Goal: Check status: Check status

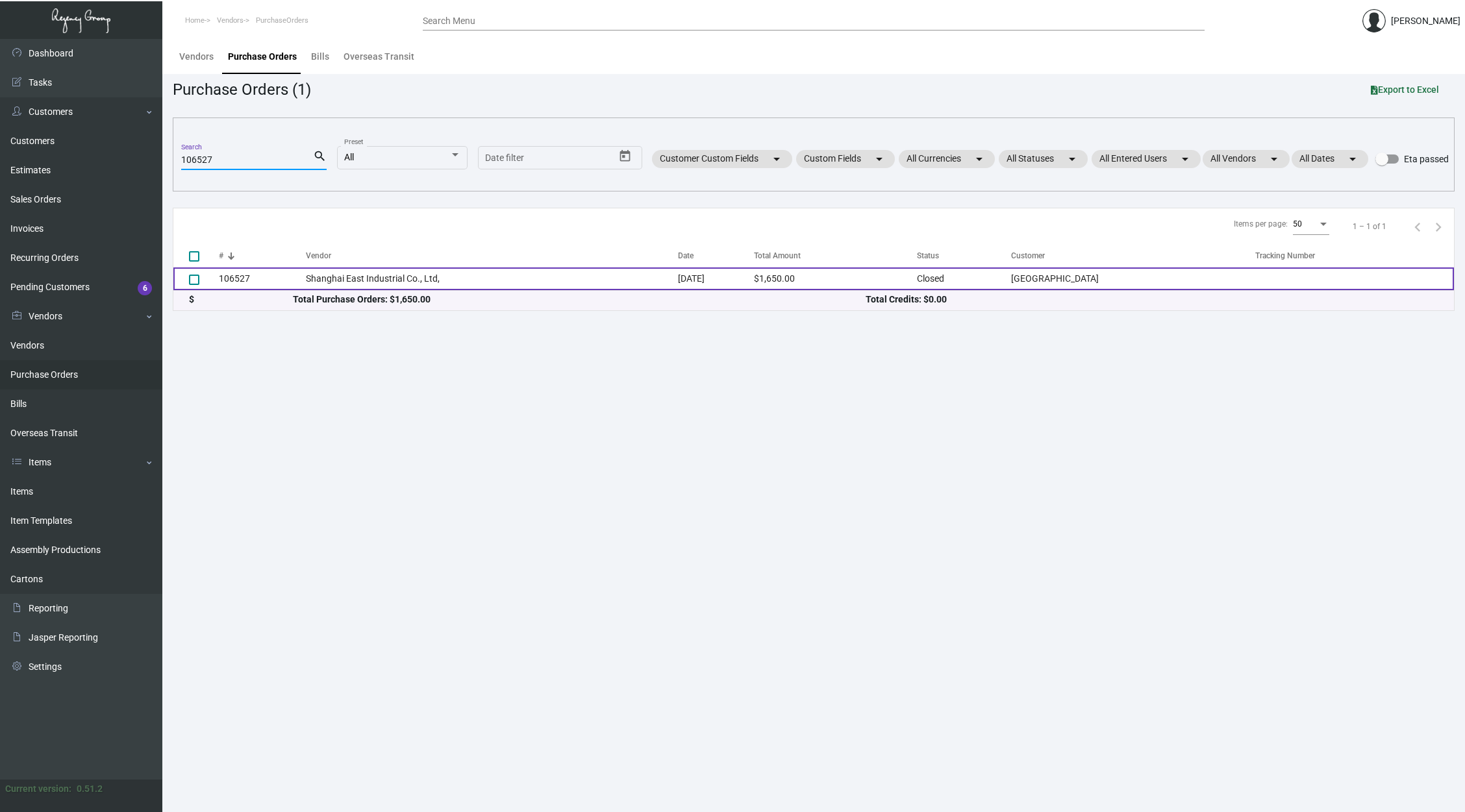
type input "106527"
click at [356, 273] on td "Shanghai East Industrial Co., Ltd," at bounding box center [492, 278] width 373 height 23
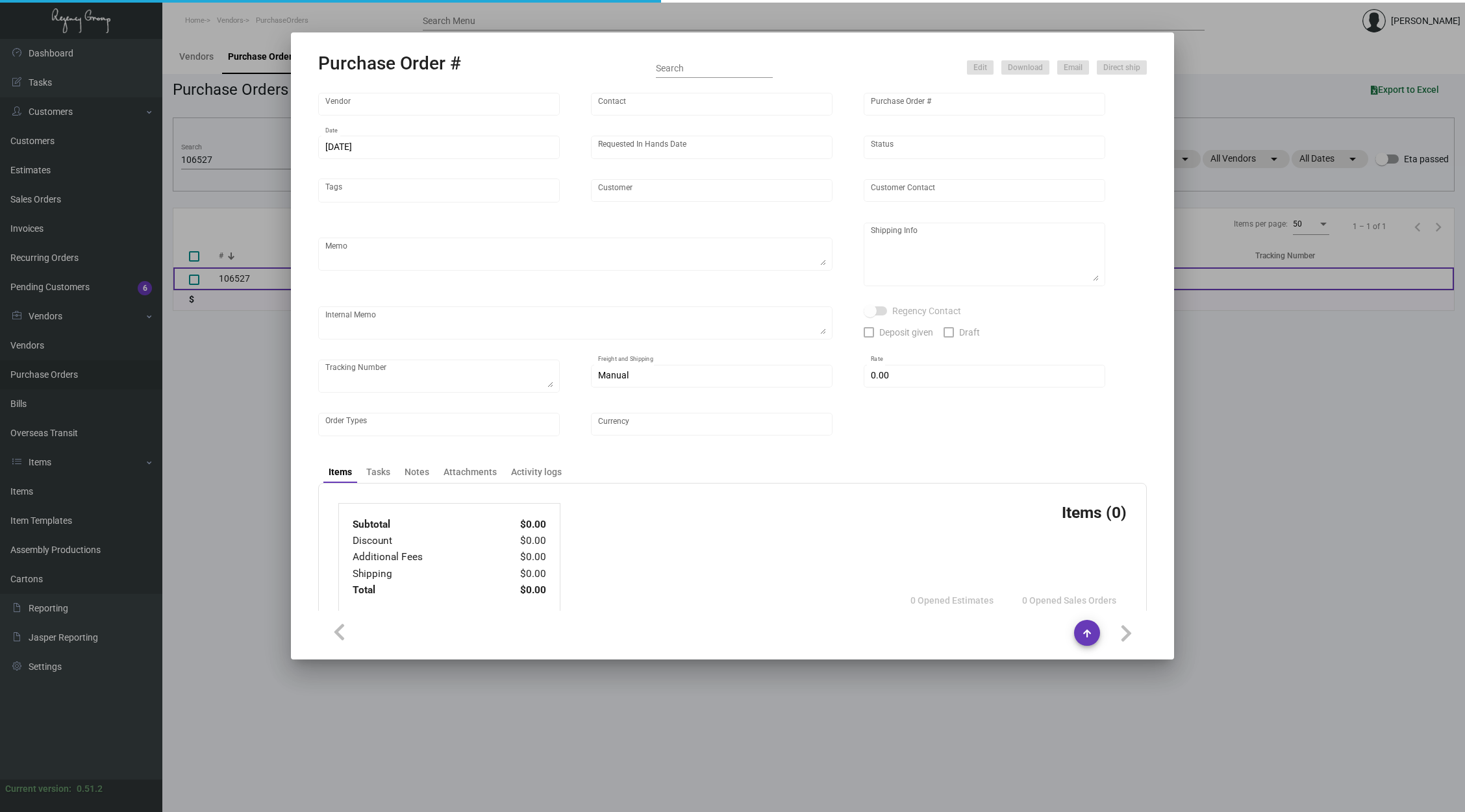
type input "Shanghai East Industrial Co., Ltd,"
type input "[PERSON_NAME]"
type input "106527"
type input "[DATE]"
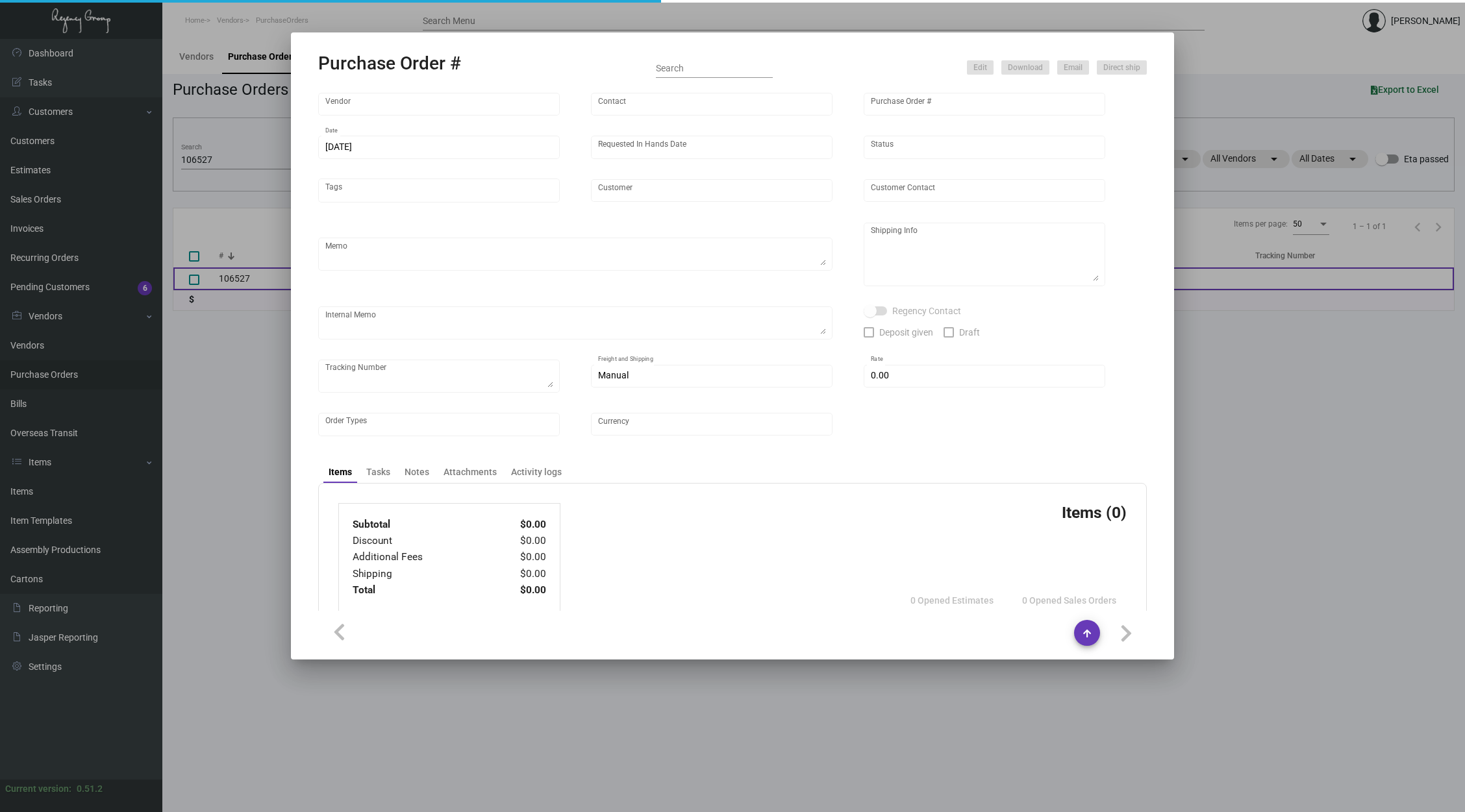
type input "[GEOGRAPHIC_DATA]"
type textarea "Please ship 5k by air and the rest by boat to our NJ warehouse."
type textarea "Regency Group NJ - [PERSON_NAME] [STREET_ADDRESS]"
checkbox input "true"
type input "$ 0.00"
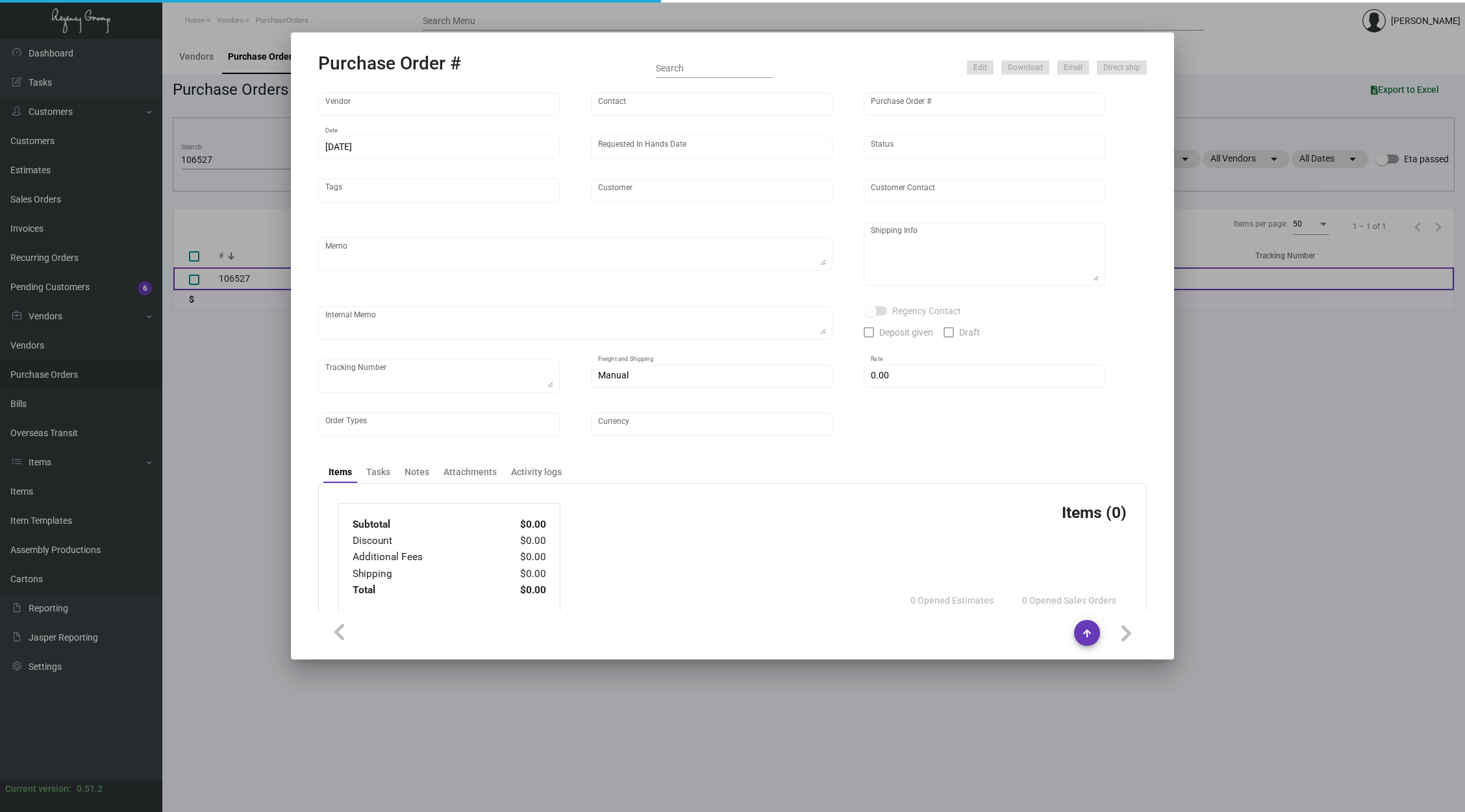
type input "United States Dollar $"
